Goal: Find specific page/section: Find specific page/section

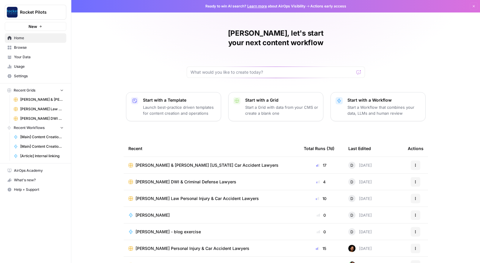
click at [174, 162] on span "[PERSON_NAME] & [PERSON_NAME] [US_STATE] Car Accident Lawyers" at bounding box center [206, 165] width 143 height 6
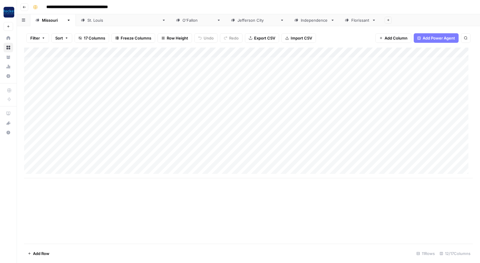
click at [92, 22] on div "[GEOGRAPHIC_DATA][PERSON_NAME]" at bounding box center [123, 20] width 72 height 6
